Goal: Task Accomplishment & Management: Complete application form

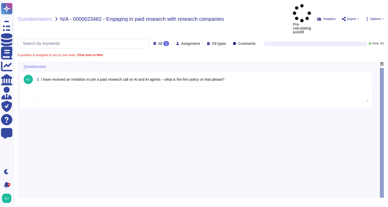
click at [175, 86] on textarea at bounding box center [202, 94] width 334 height 16
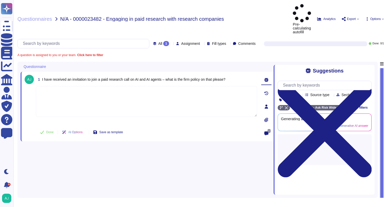
click at [153, 86] on textarea at bounding box center [146, 101] width 221 height 31
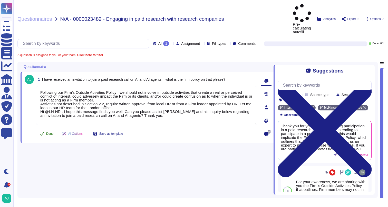
type textarea "Following our Firm’s Outside Activities Policy , we should not involve in outsi…"
click at [49, 132] on span "Done" at bounding box center [49, 133] width 7 height 3
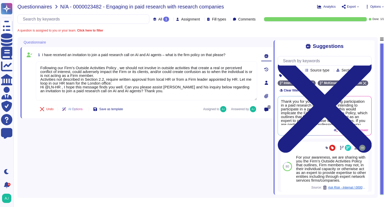
click at [41, 7] on span "Questionnaires" at bounding box center [34, 6] width 35 height 5
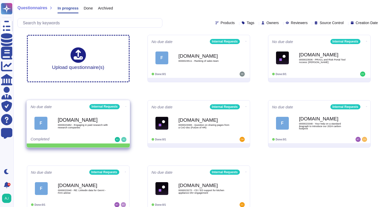
click at [125, 106] on icon at bounding box center [125, 106] width 1 height 1
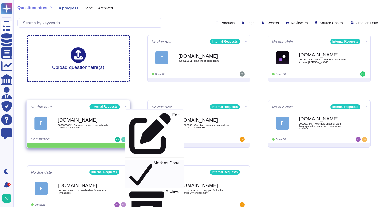
click at [154, 162] on p "Mark as Done" at bounding box center [167, 175] width 26 height 26
